Goal: Information Seeking & Learning: Learn about a topic

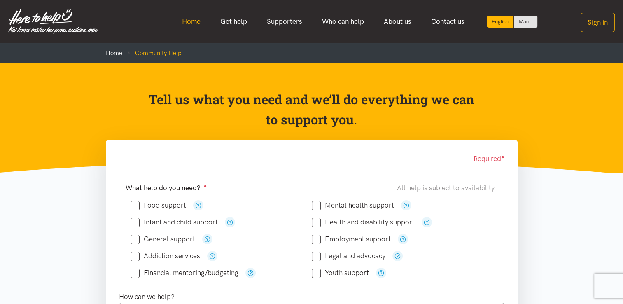
click at [194, 23] on link "Home" at bounding box center [191, 22] width 38 height 18
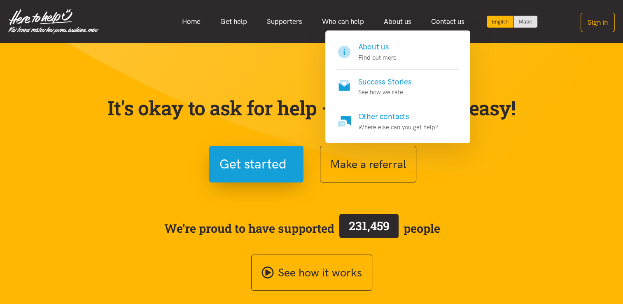
click at [370, 85] on h4 "Success Stories" at bounding box center [385, 82] width 54 height 12
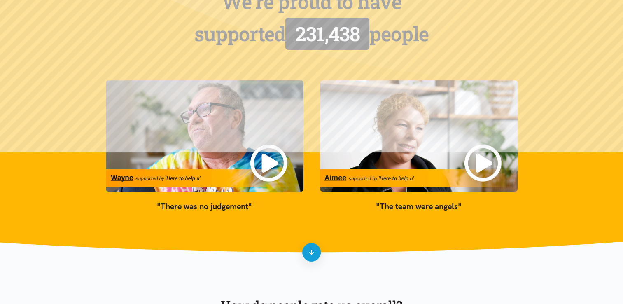
scroll to position [97, 0]
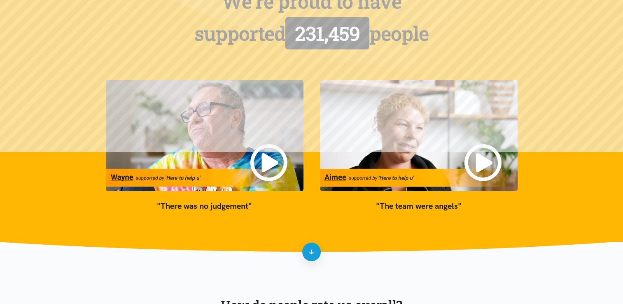
click at [262, 161] on img at bounding box center [205, 135] width 198 height 111
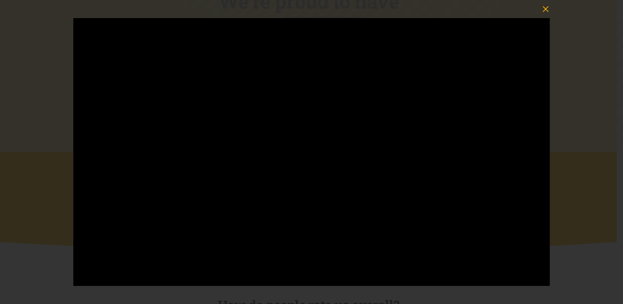
click at [549, 9] on icon "button" at bounding box center [546, 9] width 12 height 12
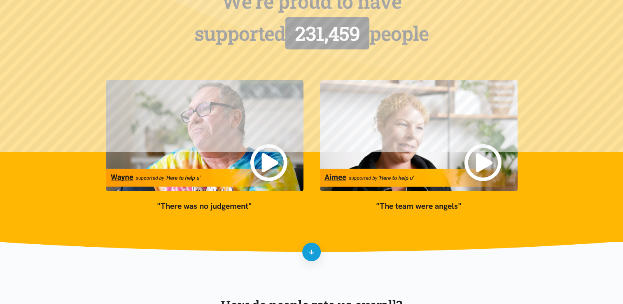
click at [479, 166] on img at bounding box center [419, 135] width 198 height 111
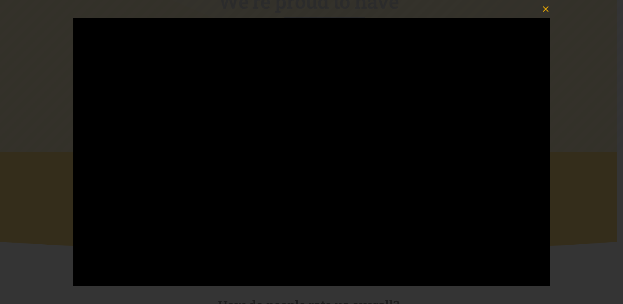
click at [547, 11] on icon "button" at bounding box center [546, 9] width 12 height 12
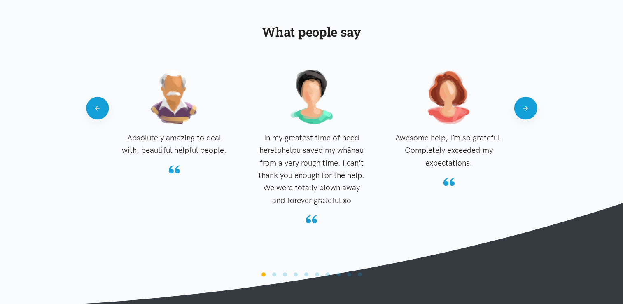
scroll to position [798, 0]
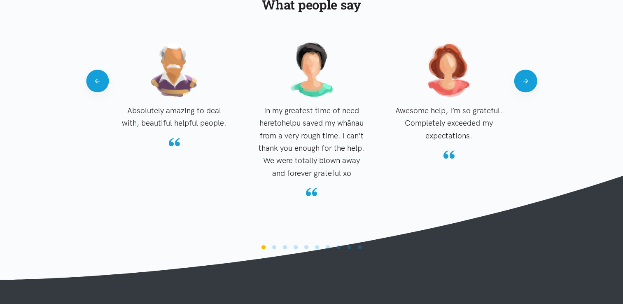
click at [274, 247] on li "Page dot 2" at bounding box center [274, 247] width 4 height 4
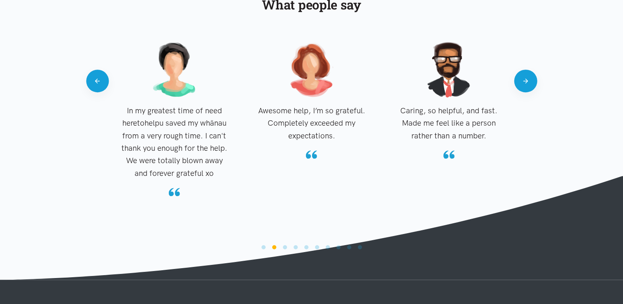
click at [285, 248] on li "Page dot 3" at bounding box center [285, 247] width 4 height 4
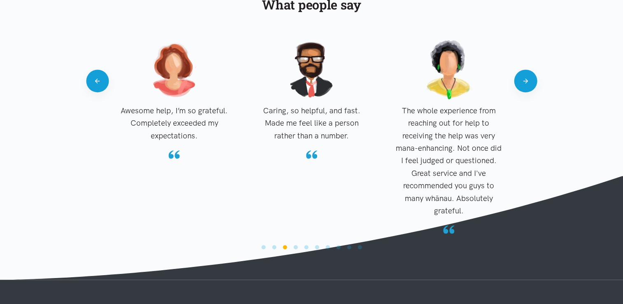
click at [296, 248] on li "Page dot 4" at bounding box center [296, 247] width 4 height 4
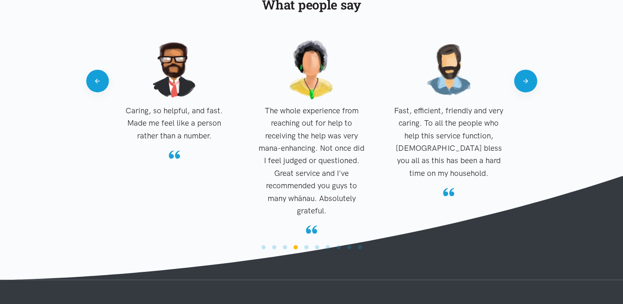
click at [307, 248] on li "Page dot 5" at bounding box center [306, 247] width 4 height 4
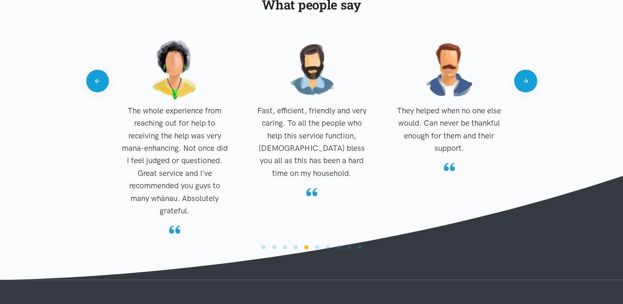
click at [315, 253] on section "What people say Absolutely amazing to deal with, beautiful helpful people." at bounding box center [311, 121] width 623 height 316
click at [316, 247] on li "Page dot 6" at bounding box center [317, 247] width 4 height 4
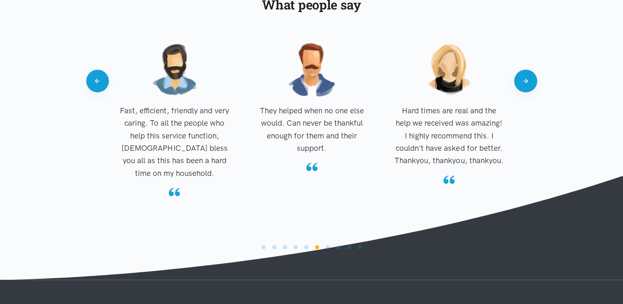
click at [326, 248] on li "Page dot 7" at bounding box center [328, 247] width 4 height 4
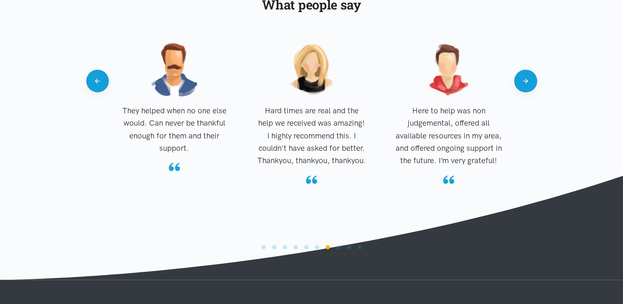
click at [339, 245] on li "Page dot 8" at bounding box center [339, 247] width 4 height 4
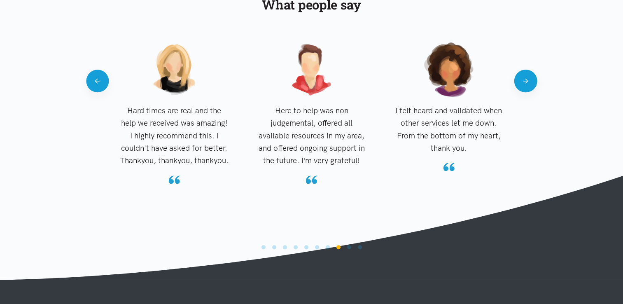
click at [349, 247] on li "Page dot 9" at bounding box center [349, 247] width 4 height 4
